Goal: Transaction & Acquisition: Purchase product/service

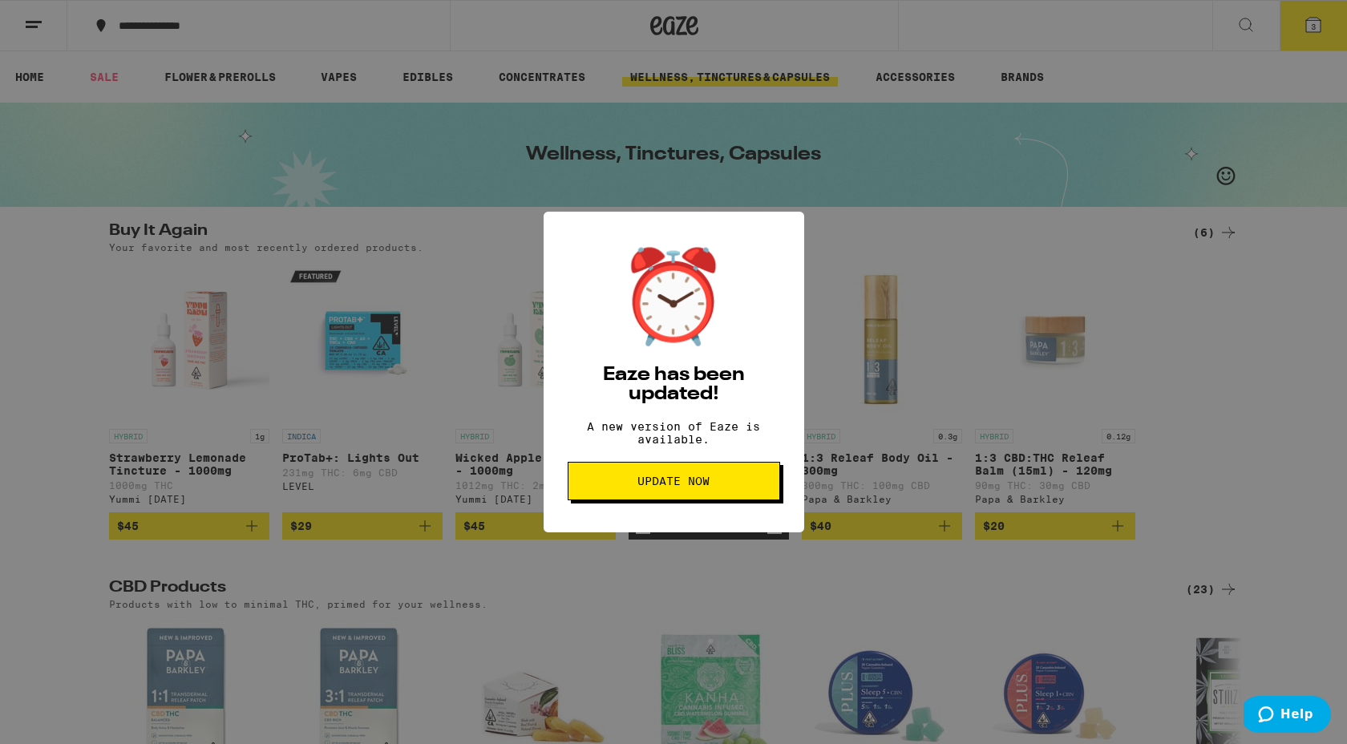
click at [657, 483] on span "Update Now" at bounding box center [673, 480] width 72 height 11
